Goal: Information Seeking & Learning: Understand process/instructions

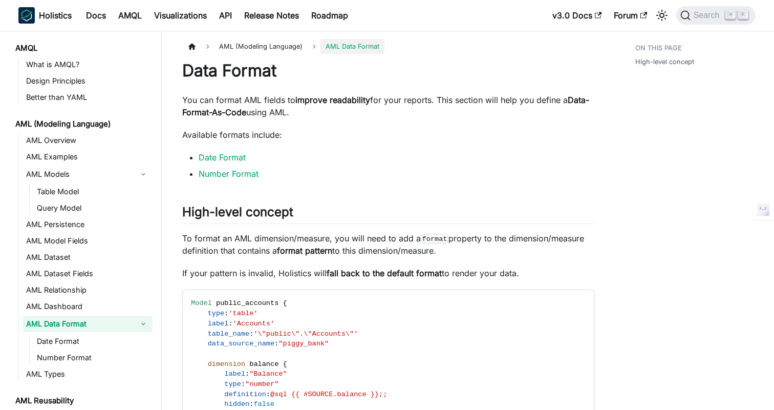
scroll to position [31, 0]
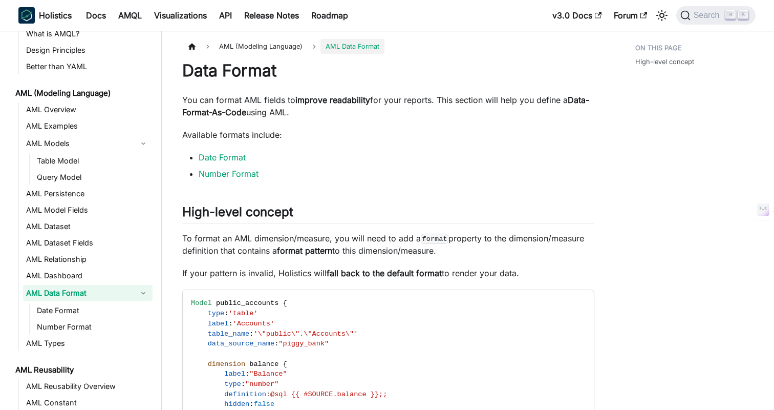
click at [382, 134] on p "Available formats include:" at bounding box center [388, 134] width 412 height 12
click at [406, 134] on p "Available formats include:" at bounding box center [388, 134] width 412 height 12
click at [510, 170] on li "Number Format" at bounding box center [397, 173] width 396 height 12
click at [424, 173] on li "Number Format" at bounding box center [397, 173] width 396 height 12
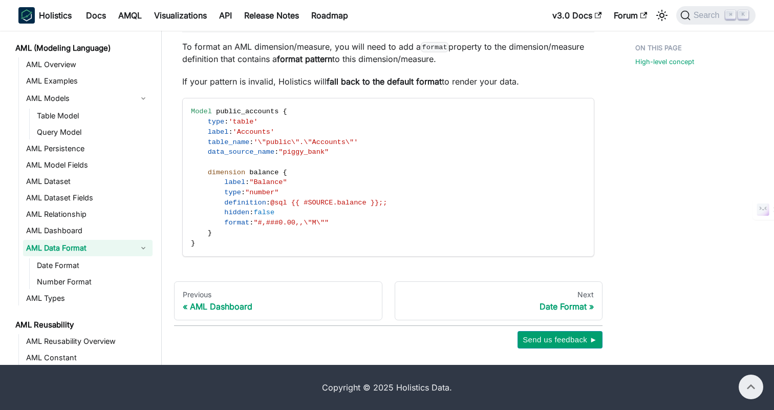
scroll to position [0, 0]
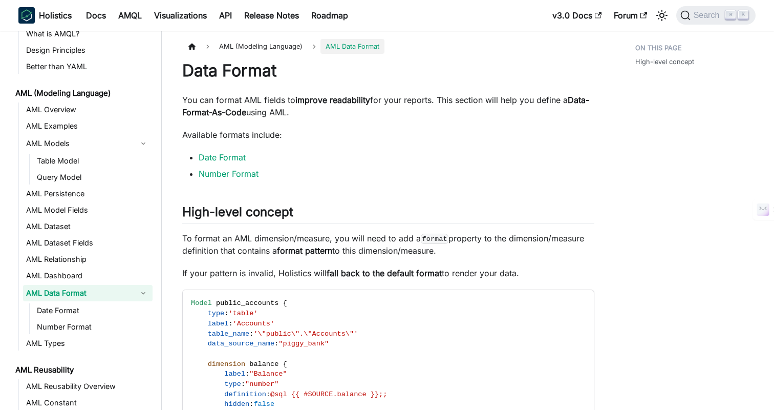
click at [439, 173] on li "Number Format" at bounding box center [397, 173] width 396 height 12
click at [438, 117] on p "You can format AML fields to improve readability for your reports. This section…" at bounding box center [388, 106] width 412 height 25
click at [419, 118] on p "You can format AML fields to improve readability for your reports. This section…" at bounding box center [388, 106] width 412 height 25
click at [383, 113] on p "You can format AML fields to improve readability for your reports. This section…" at bounding box center [388, 106] width 412 height 25
click at [423, 120] on div "Data Format You can format AML fields to improve readability for your reports. …" at bounding box center [388, 254] width 412 height 388
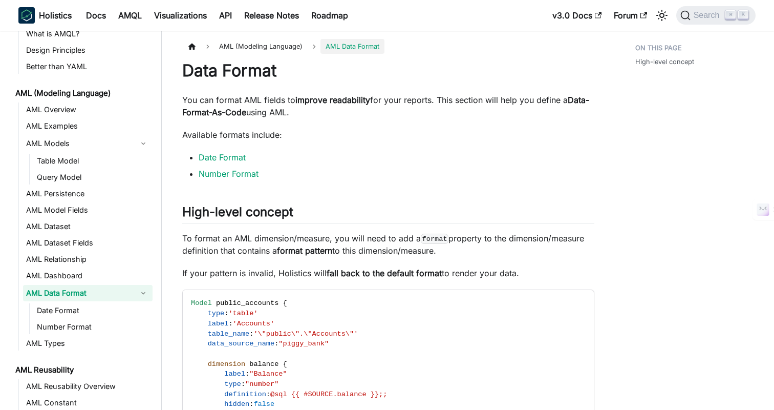
click at [388, 123] on div "Data Format You can format AML fields to improve readability for your reports. …" at bounding box center [388, 254] width 412 height 388
click at [427, 137] on p "Available formats include:" at bounding box center [388, 134] width 412 height 12
click at [406, 132] on p "Available formats include:" at bounding box center [388, 134] width 412 height 12
click at [399, 128] on p "Available formats include:" at bounding box center [388, 134] width 412 height 12
click at [427, 156] on li "Date Format" at bounding box center [397, 157] width 396 height 12
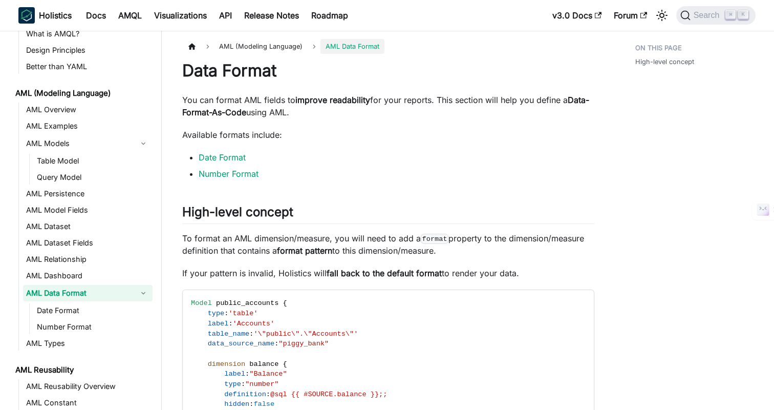
click at [399, 145] on div "Data Format You can format AML fields to improve readability for your reports. …" at bounding box center [388, 254] width 412 height 388
